Goal: Task Accomplishment & Management: Use online tool/utility

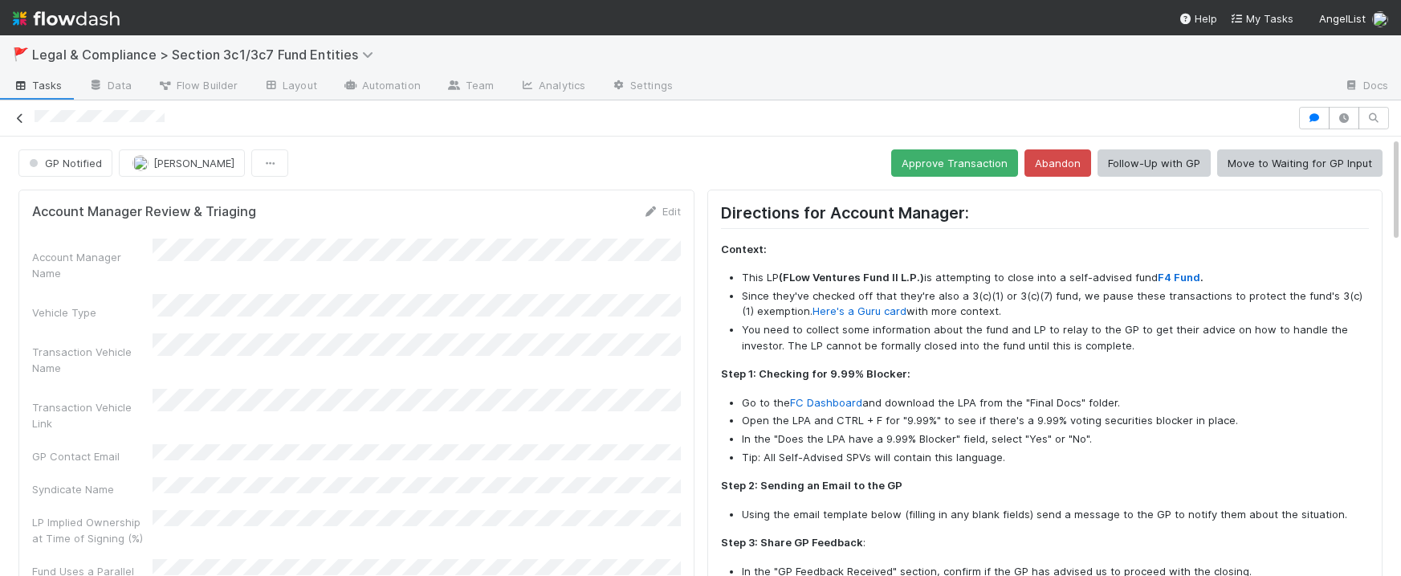
click at [18, 116] on icon at bounding box center [20, 118] width 16 height 10
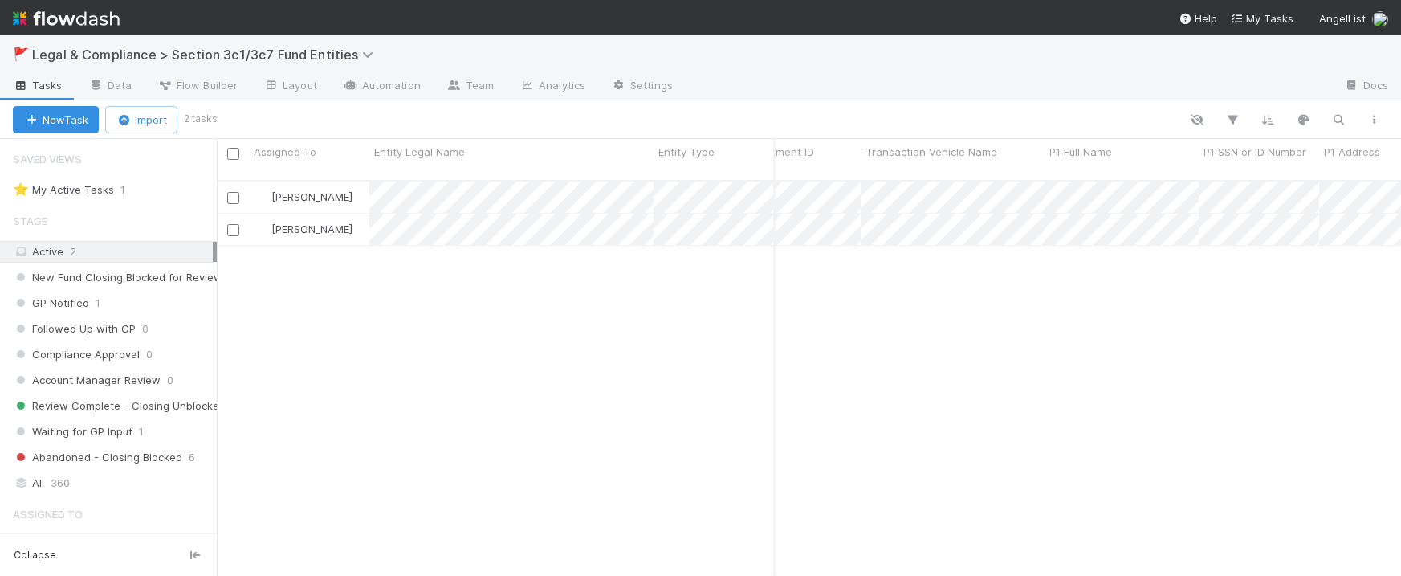
scroll to position [0, 36]
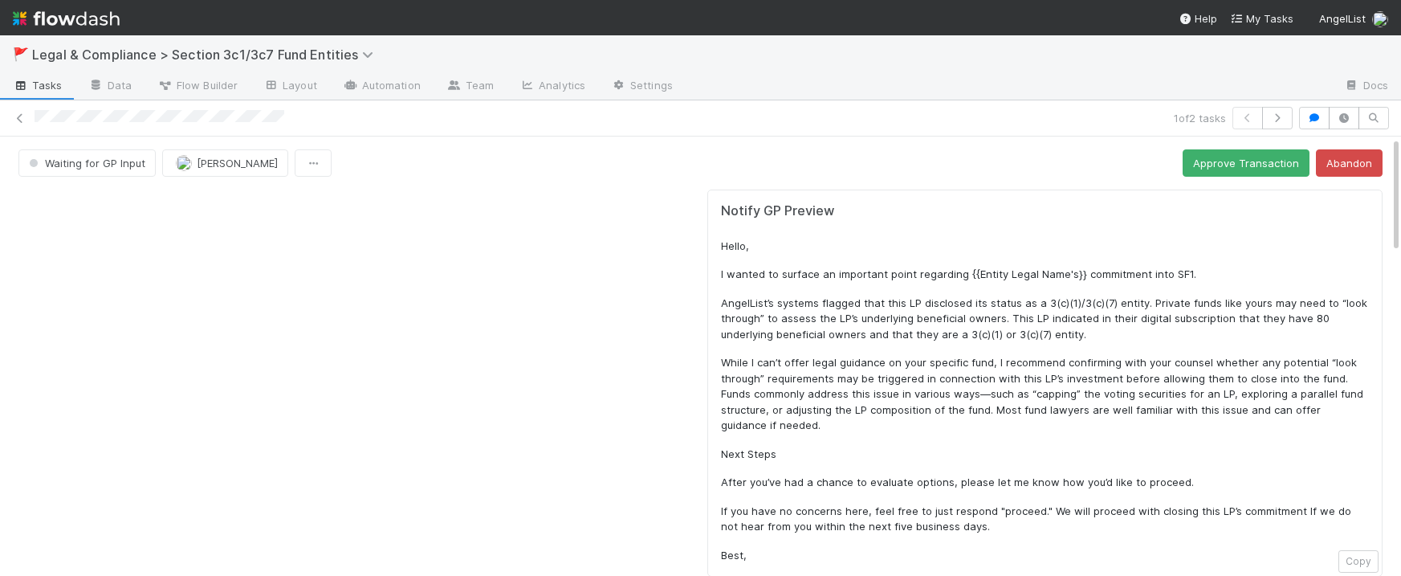
scroll to position [1, 0]
click at [15, 115] on icon at bounding box center [20, 118] width 16 height 10
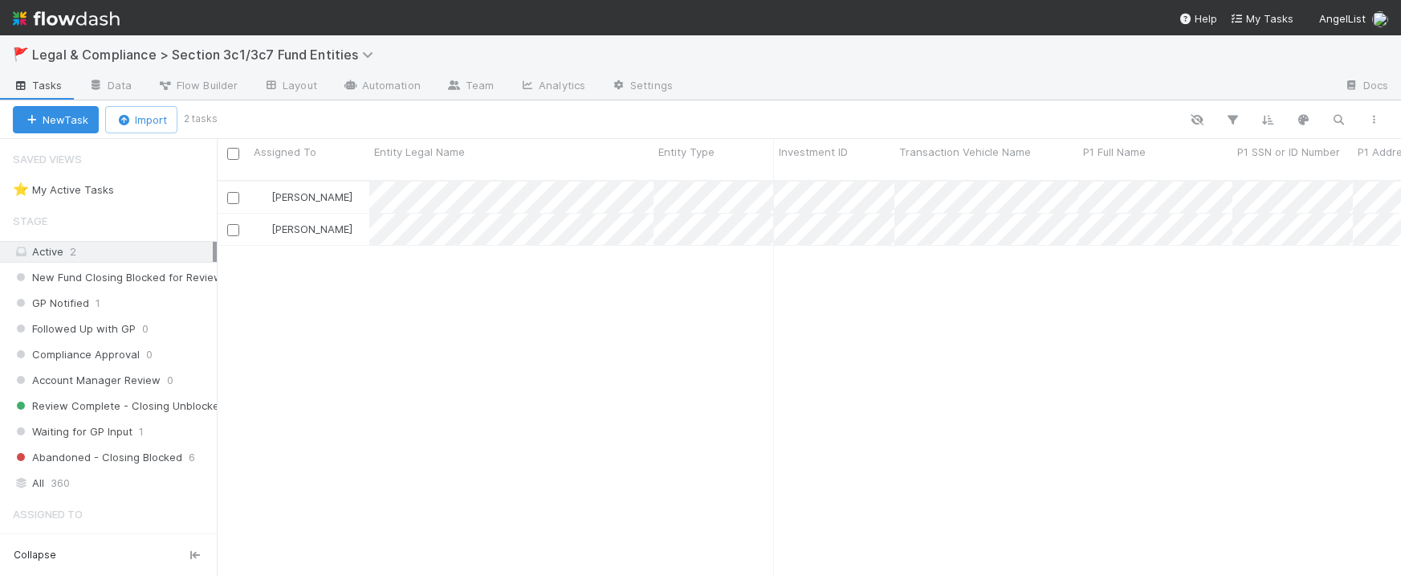
scroll to position [408, 1184]
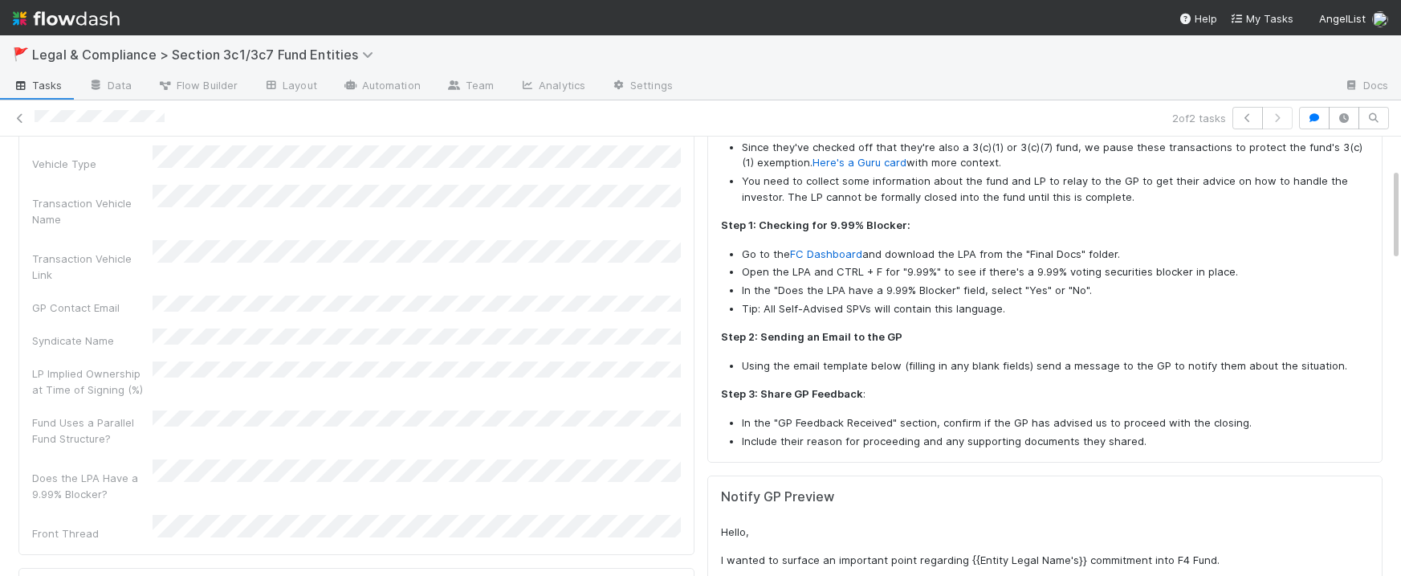
scroll to position [0, 2]
